Goal: Check status: Check status

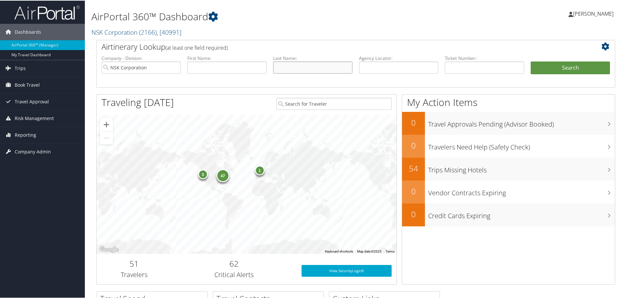
drag, startPoint x: 285, startPoint y: 66, endPoint x: 281, endPoint y: 65, distance: 4.4
click at [285, 66] on input "text" at bounding box center [312, 67] width 79 height 12
type input "[PERSON_NAME]"
click at [568, 64] on button "Search" at bounding box center [570, 67] width 79 height 13
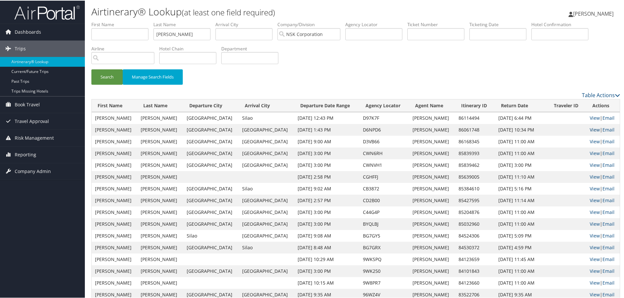
click at [590, 129] on link "View" at bounding box center [595, 129] width 10 height 6
click at [590, 117] on link "View" at bounding box center [595, 117] width 10 height 6
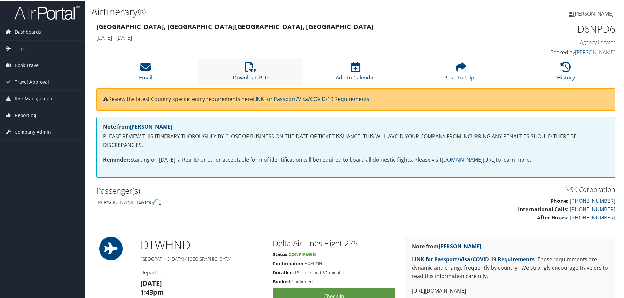
click at [249, 69] on icon at bounding box center [251, 66] width 10 height 10
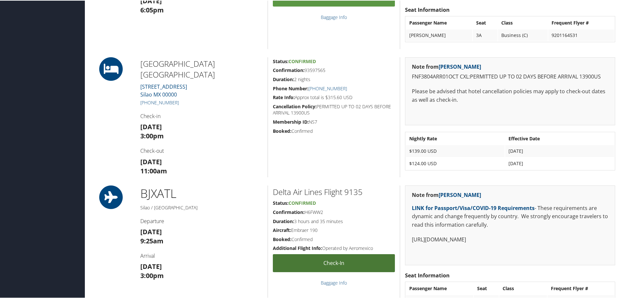
scroll to position [490, 0]
